Goal: Find specific page/section: Find specific page/section

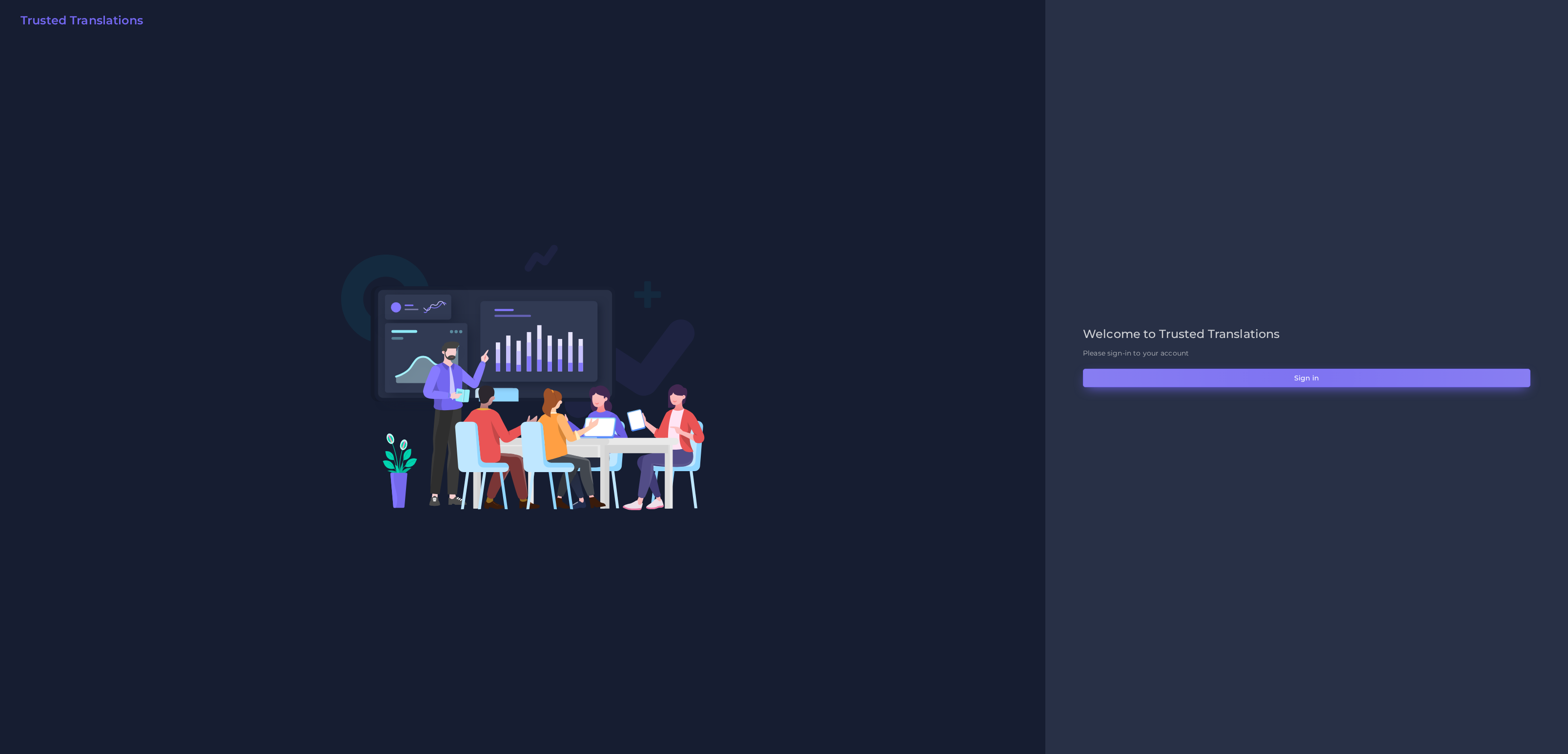
click at [1301, 376] on button "Sign in" at bounding box center [1306, 378] width 448 height 19
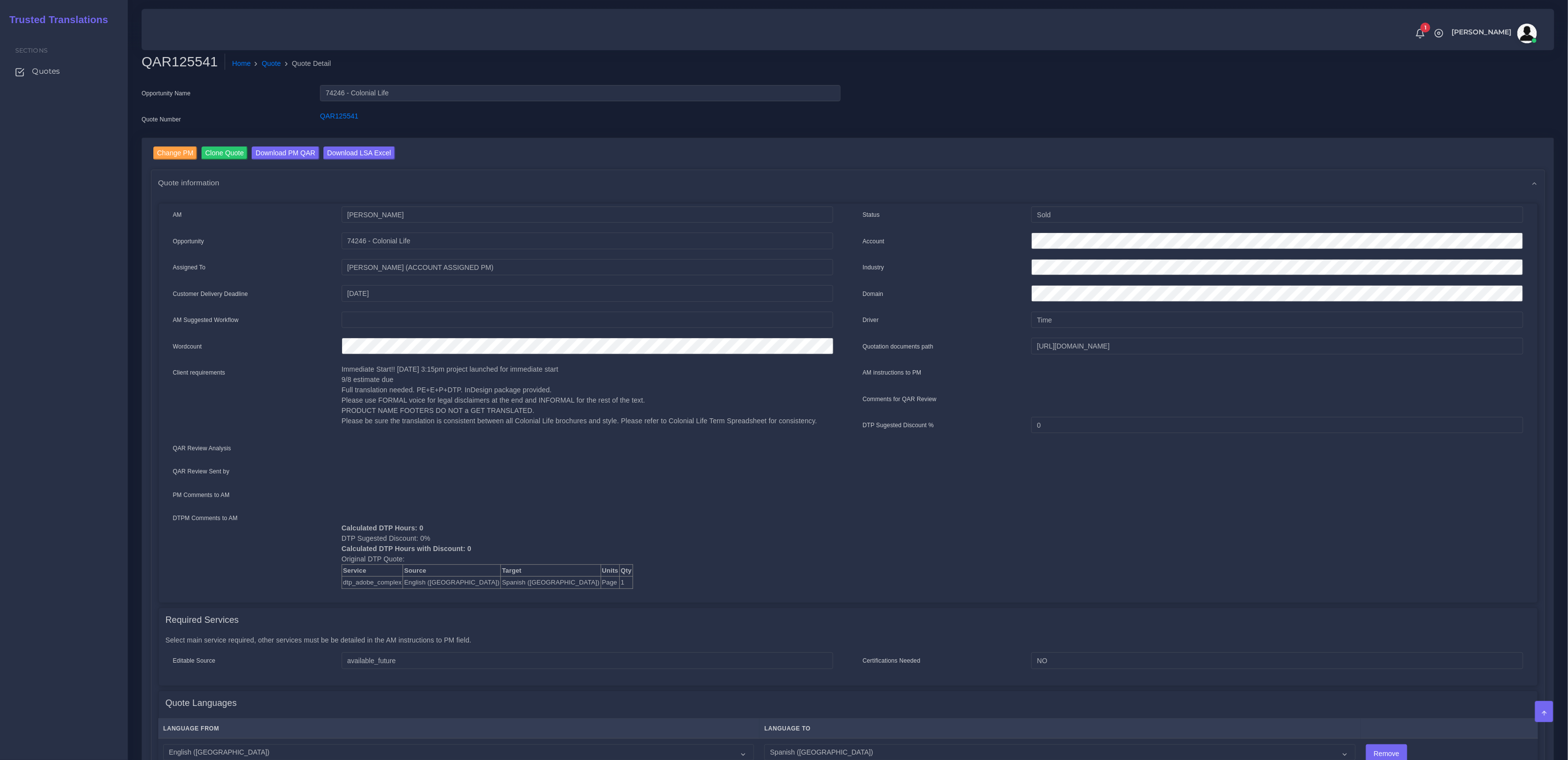
click at [269, 69] on ol "Home Quote Quote Detail" at bounding box center [711, 64] width 972 height 21
click at [271, 66] on link "Quote" at bounding box center [271, 63] width 19 height 10
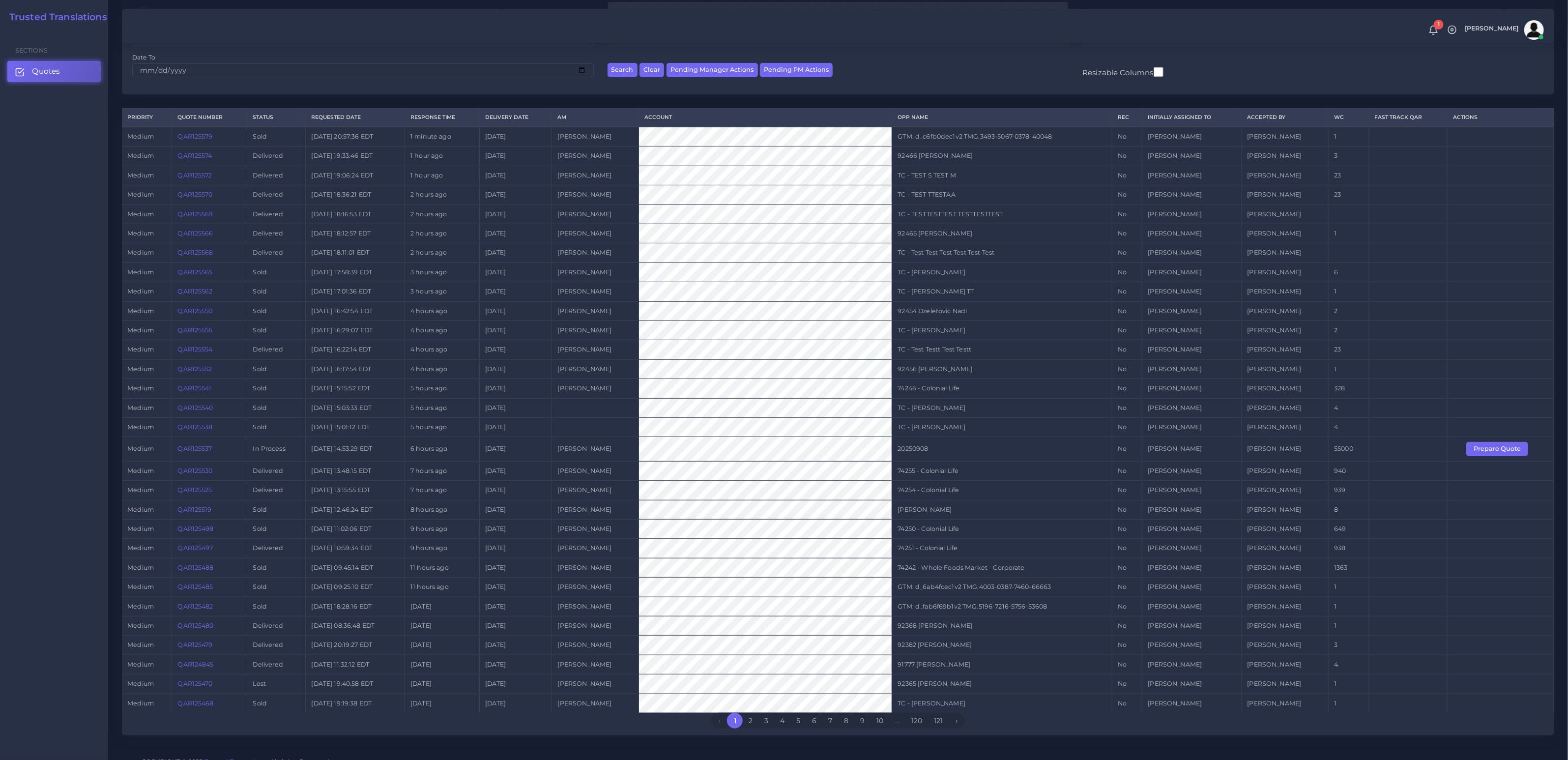
scroll to position [158, 0]
